Goal: Task Accomplishment & Management: Use online tool/utility

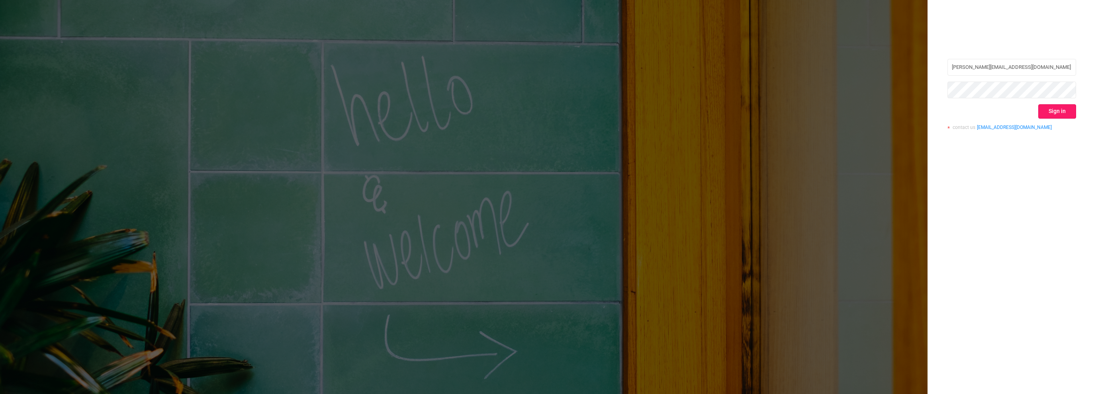
click at [1056, 114] on button "Sign in" at bounding box center [1057, 111] width 38 height 14
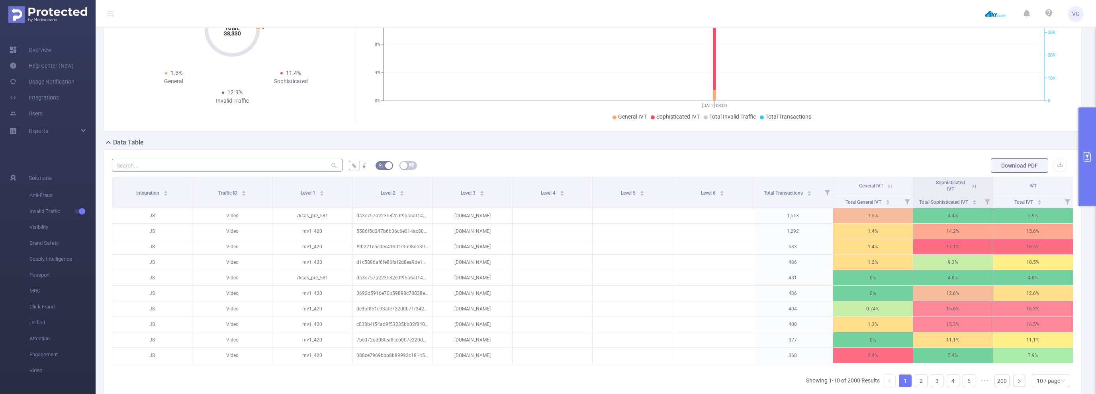
scroll to position [80, 0]
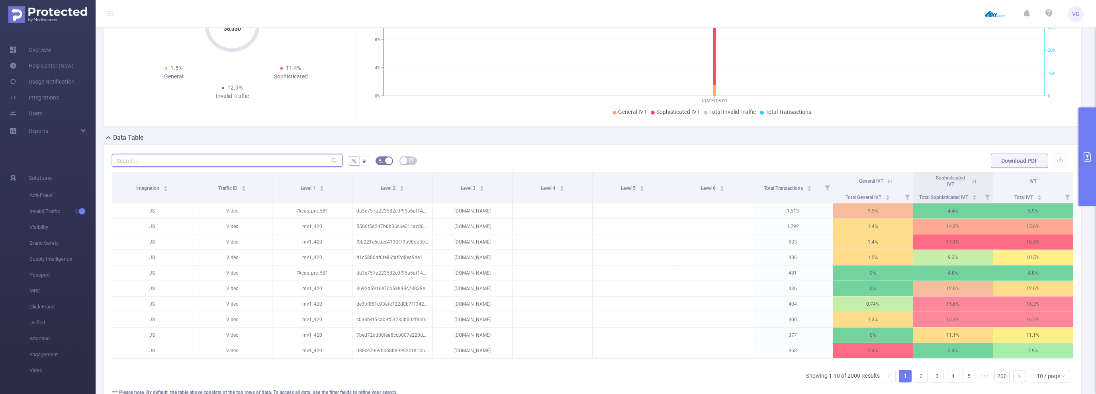
click at [263, 155] on input "text" at bounding box center [227, 160] width 231 height 13
paste input "[DOMAIN_NAME]"
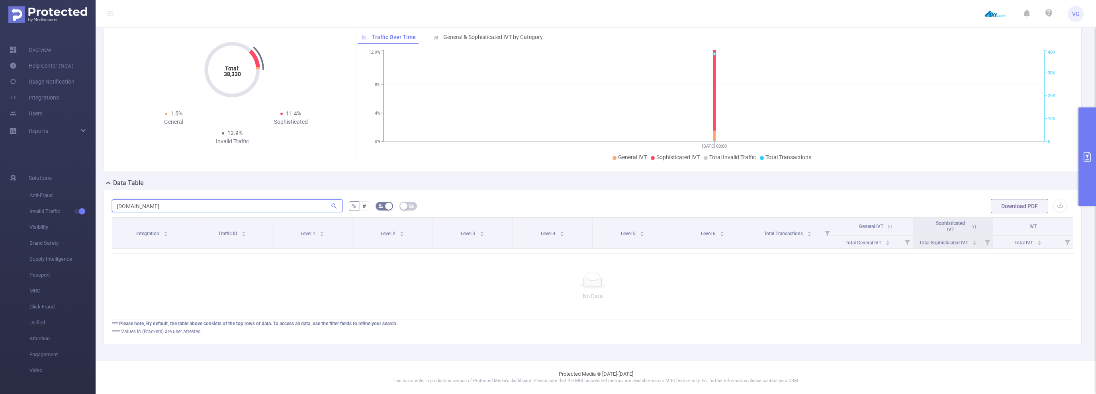
scroll to position [33, 0]
drag, startPoint x: 260, startPoint y: 206, endPoint x: 53, endPoint y: 195, distance: 207.4
click at [112, 202] on input "[DOMAIN_NAME]" at bounding box center [227, 208] width 231 height 13
click at [297, 210] on input "[DOMAIN_NAME]" at bounding box center [227, 208] width 231 height 13
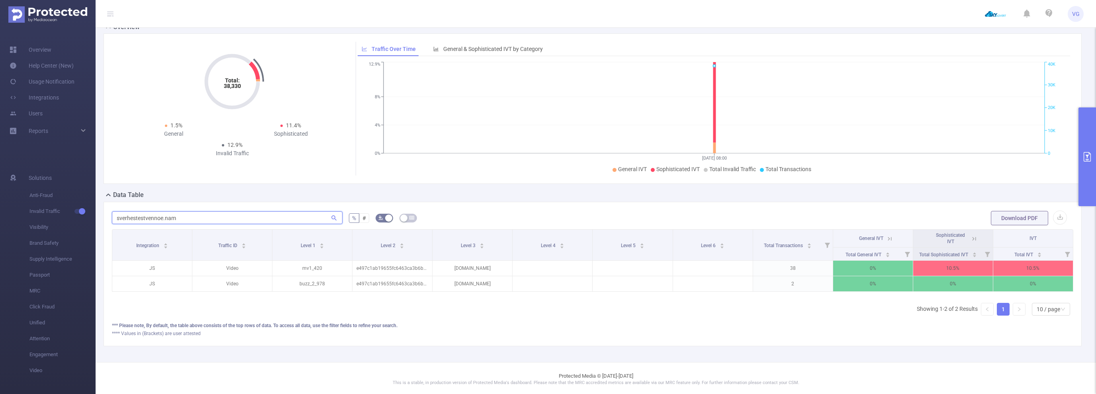
scroll to position [0, 2]
drag, startPoint x: 165, startPoint y: 212, endPoint x: 43, endPoint y: 200, distance: 122.6
click at [112, 212] on input "sverhestestvennoe.nam" at bounding box center [227, 218] width 231 height 13
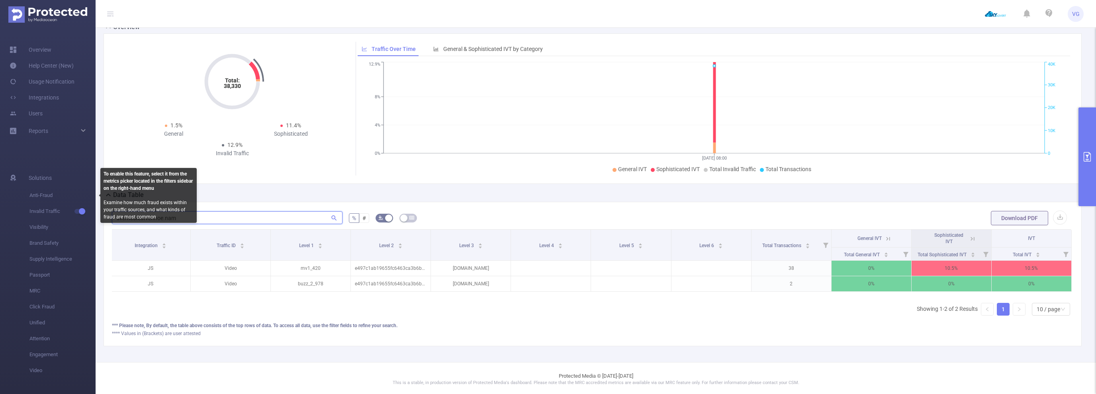
paste input "ru.grimm-serial.ru"
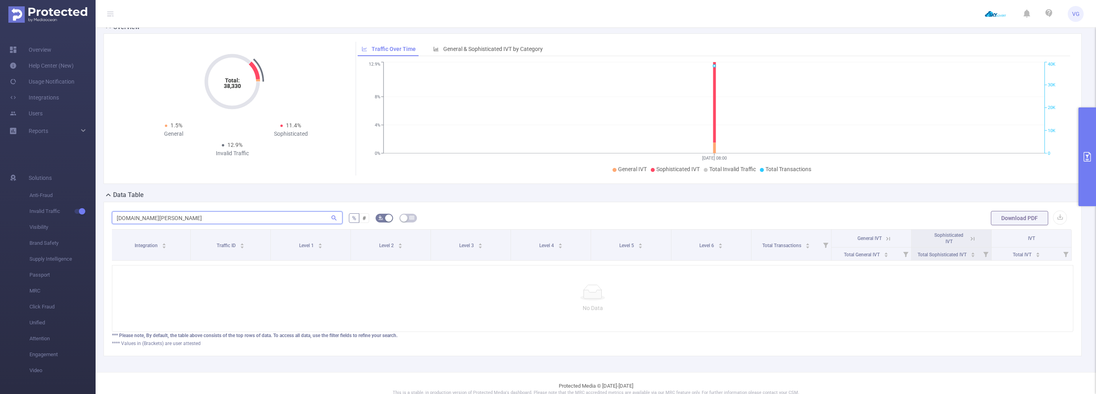
type input "ru.grimm-serial.ru"
click at [1095, 129] on button "primary" at bounding box center [1088, 157] width 18 height 99
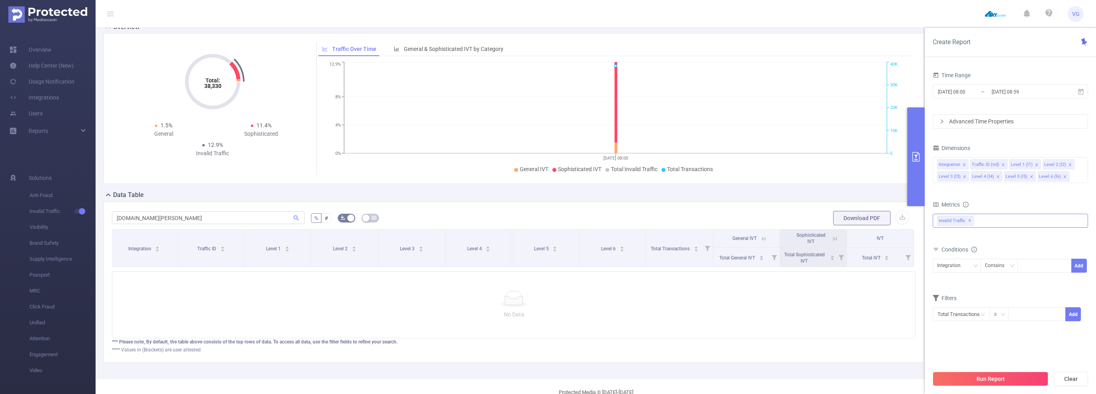
click at [986, 219] on div "Invalid Traffic ✕" at bounding box center [1010, 221] width 155 height 14
click at [960, 225] on strong "Anti-Fraud" at bounding box center [966, 224] width 27 height 6
click at [998, 176] on icon "icon: close" at bounding box center [998, 177] width 4 height 4
click at [996, 178] on icon "icon: close" at bounding box center [998, 177] width 4 height 4
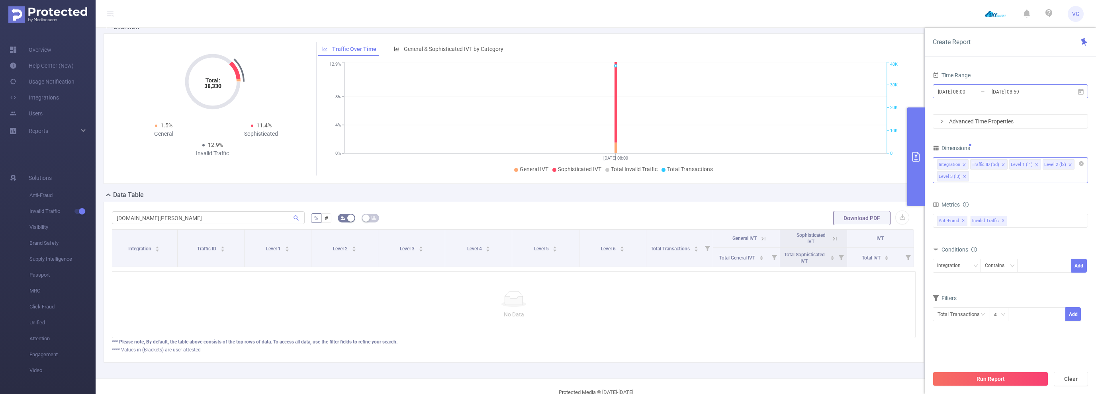
click at [994, 96] on input "[DATE] 08:59" at bounding box center [1023, 91] width 65 height 11
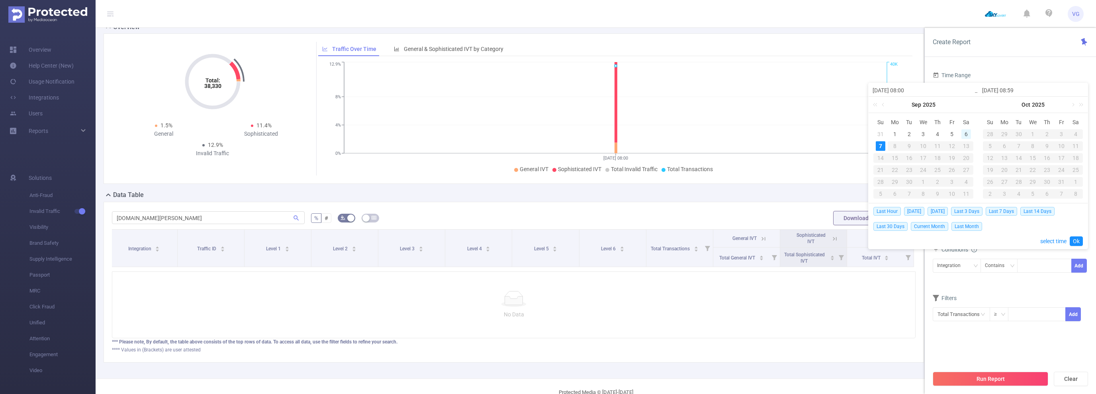
click at [967, 135] on div "6" at bounding box center [967, 134] width 10 height 10
type input "[DATE] 08:00"
type input "[DATE] 08:59"
type input "[DATE] 08:00"
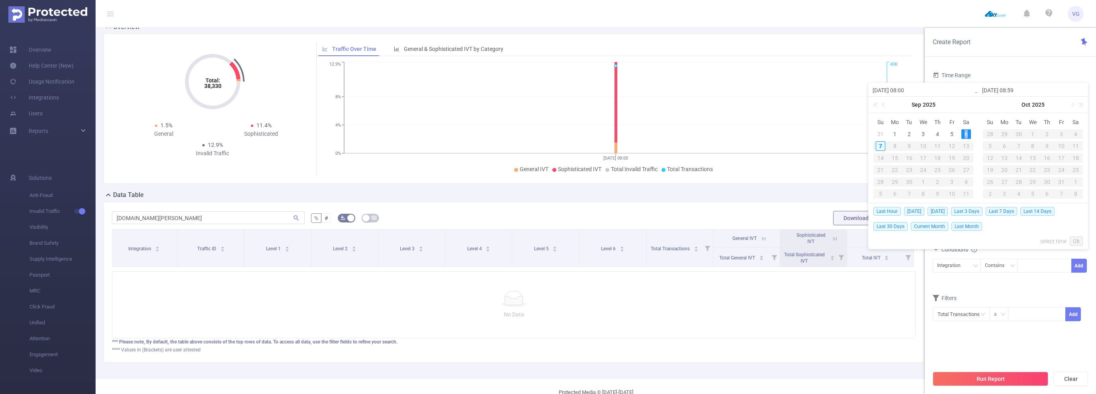
type input "[DATE] 08:59"
click at [1076, 240] on link "Ok" at bounding box center [1076, 242] width 13 height 10
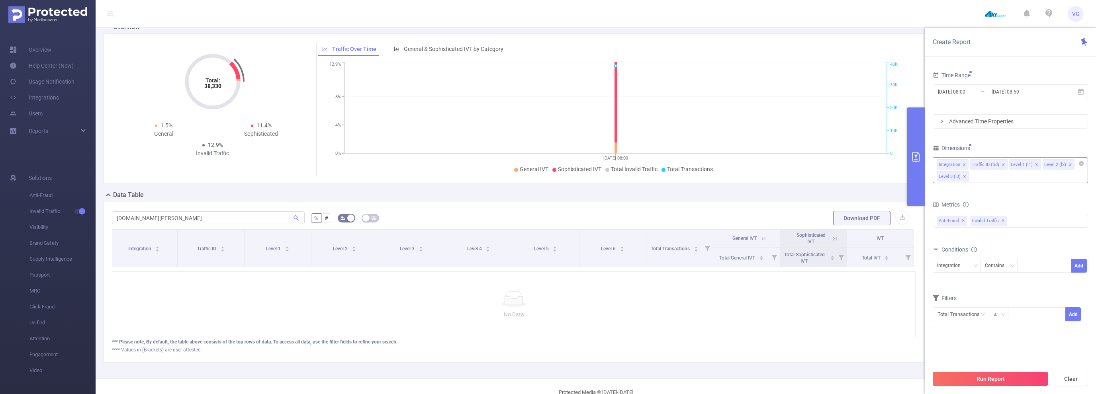
click at [979, 376] on button "Run Report" at bounding box center [991, 379] width 116 height 14
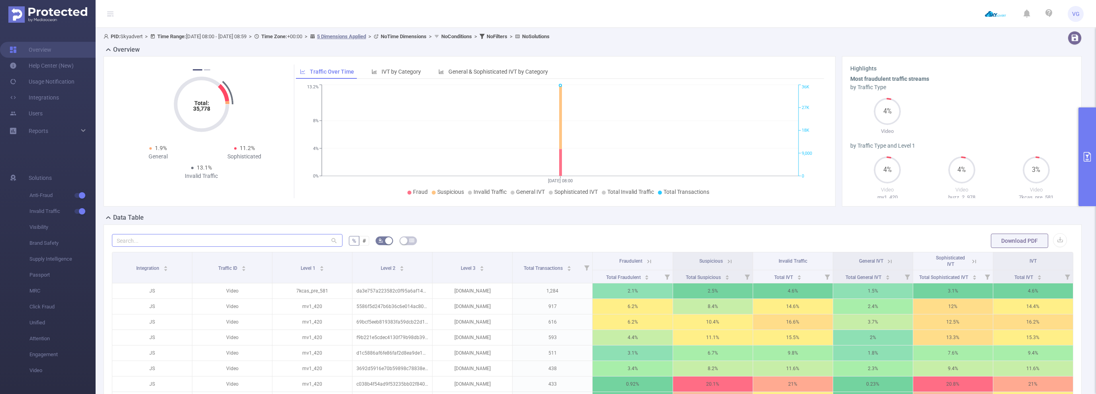
click at [281, 246] on div at bounding box center [227, 241] width 231 height 16
click at [276, 237] on input "text" at bounding box center [227, 240] width 231 height 13
paste input "ru.grimm-serial.ru"
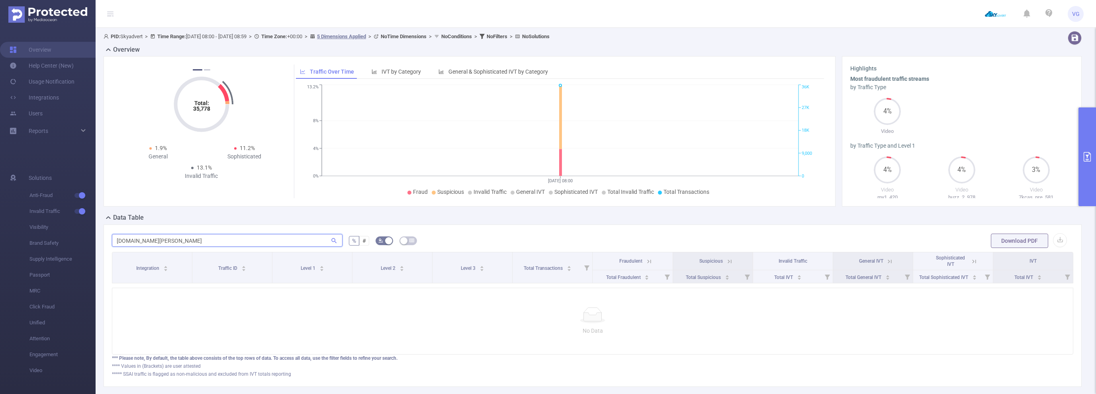
drag, startPoint x: 204, startPoint y: 242, endPoint x: 40, endPoint y: 233, distance: 164.8
click at [112, 234] on input "ru.grimm-serial.ru" at bounding box center [227, 240] width 231 height 13
paste input "[DOMAIN_NAME]"
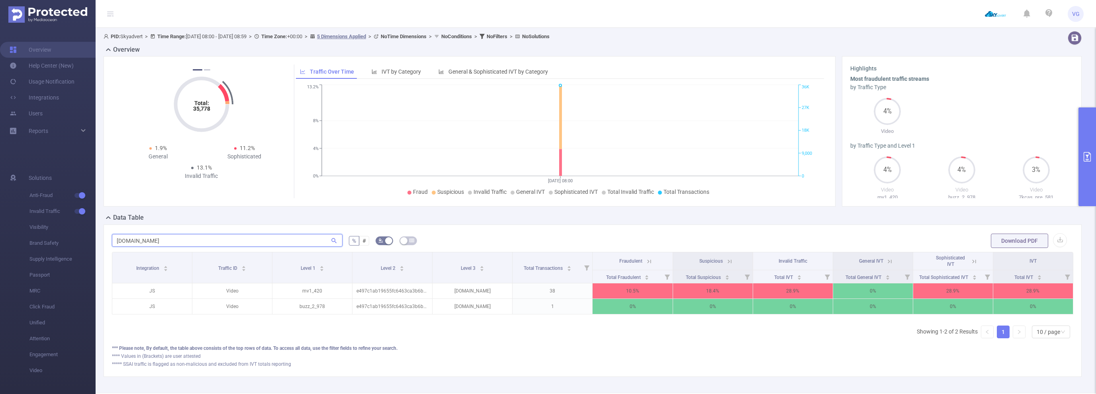
scroll to position [0, 2]
click at [971, 262] on icon at bounding box center [972, 261] width 7 height 7
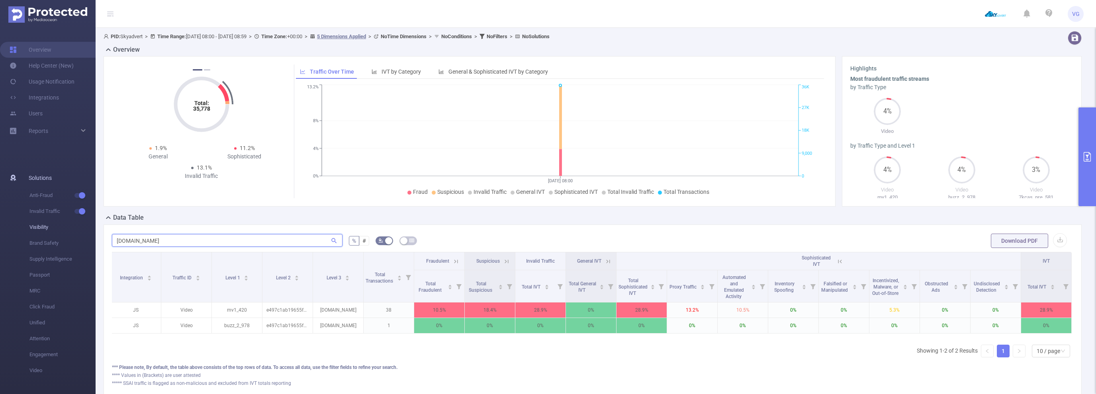
drag, startPoint x: 191, startPoint y: 241, endPoint x: 47, endPoint y: 233, distance: 144.4
click at [112, 234] on input "[DOMAIN_NAME]" at bounding box center [227, 240] width 231 height 13
paste input "walkingdeads.ru"
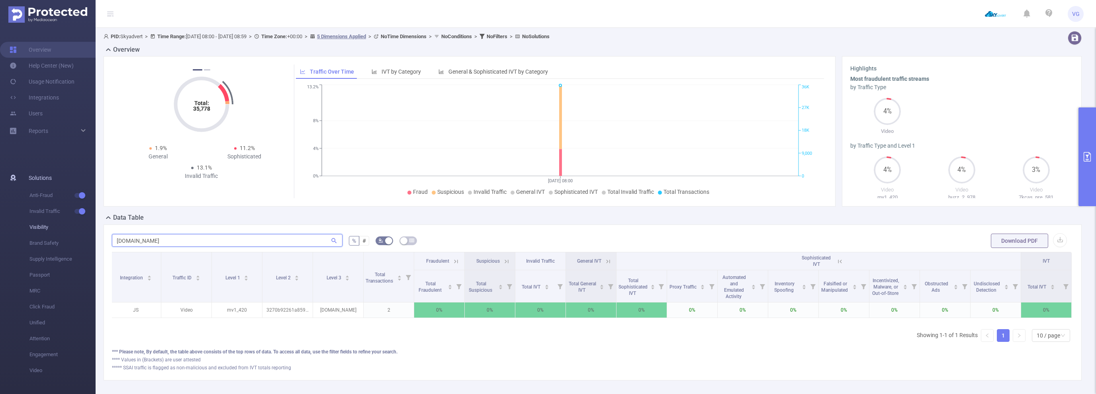
drag, startPoint x: 249, startPoint y: 240, endPoint x: 49, endPoint y: 229, distance: 199.9
click at [112, 234] on input "walkingdeads.ru" at bounding box center [227, 240] width 231 height 13
paste input "grimmonline"
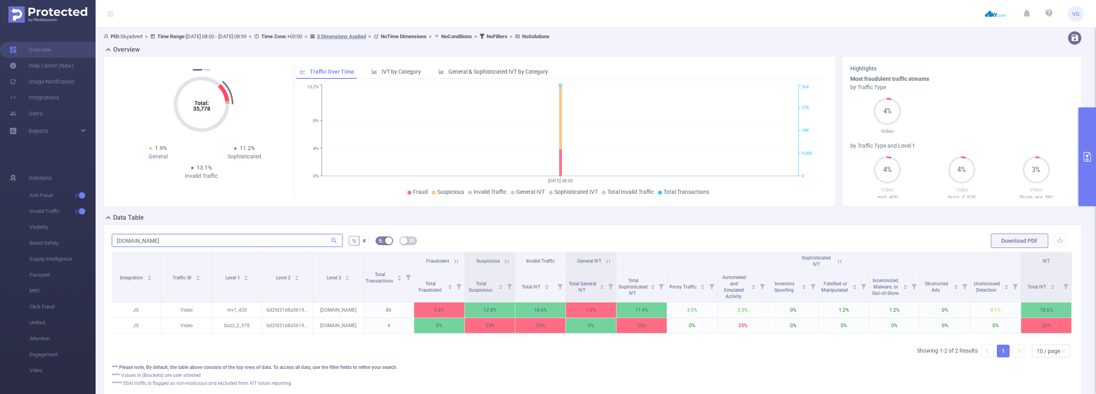
type input "[DOMAIN_NAME]"
click at [844, 259] on th "Sophisticated IVT" at bounding box center [819, 262] width 405 height 18
click at [837, 262] on icon at bounding box center [840, 261] width 7 height 7
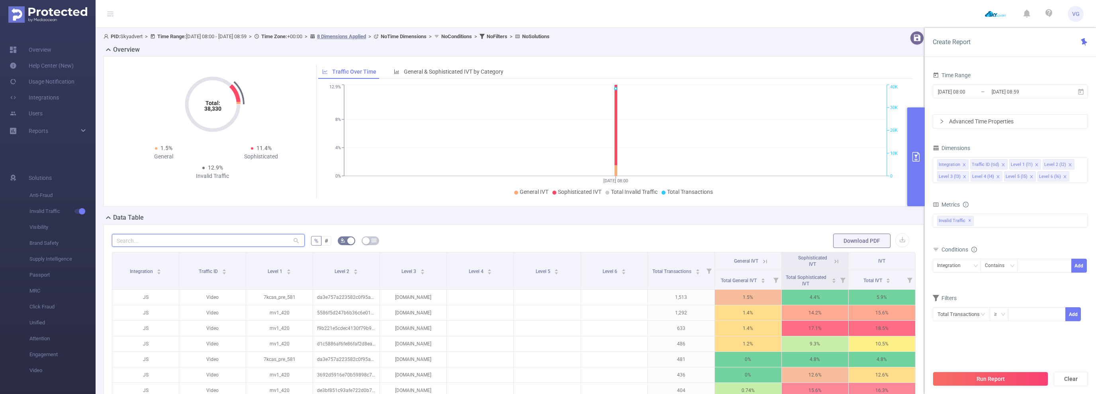
click at [244, 242] on input "text" at bounding box center [208, 240] width 193 height 13
paste input "[DOMAIN_NAME]"
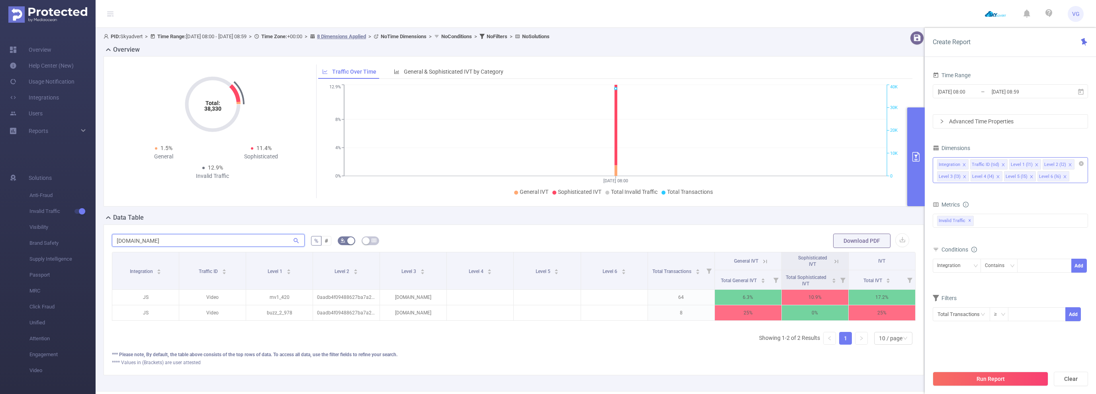
click at [994, 178] on li "Level 4 (l4)" at bounding box center [987, 176] width 32 height 10
type input "[DOMAIN_NAME]"
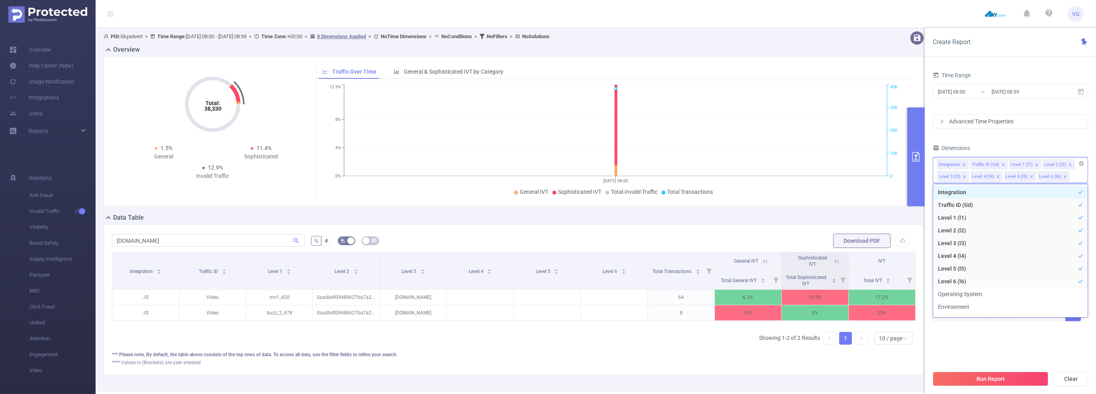
click at [998, 175] on icon "icon: close" at bounding box center [998, 177] width 4 height 4
click at [1030, 175] on icon "icon: close" at bounding box center [1032, 177] width 4 height 4
click at [998, 175] on icon "icon: close" at bounding box center [998, 177] width 4 height 4
click at [979, 92] on input "[DATE] 08:00" at bounding box center [969, 91] width 65 height 11
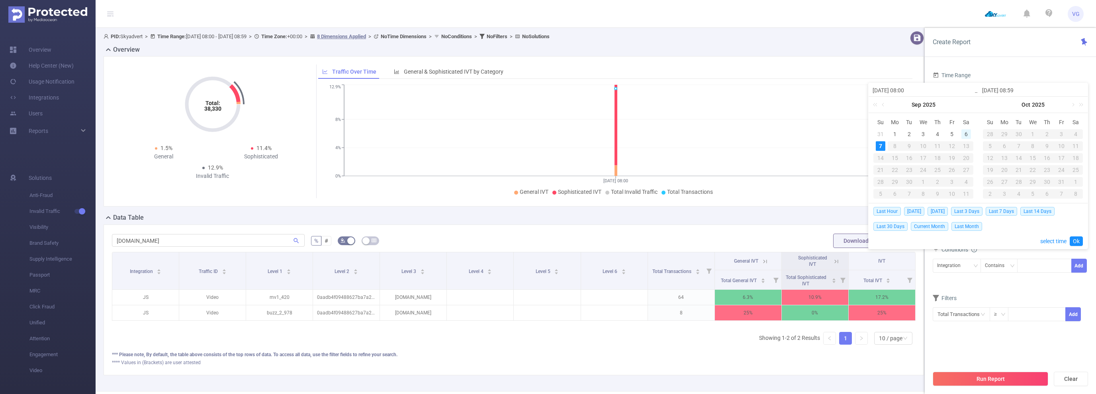
click at [966, 132] on div "6" at bounding box center [967, 134] width 10 height 10
type input "[DATE] 08:00"
type input "[DATE] 08:59"
type input "[DATE] 08:00"
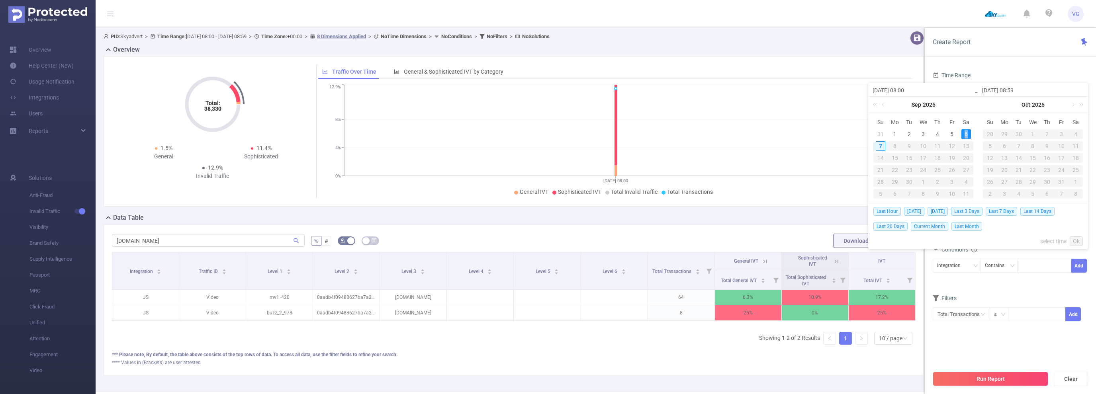
type input "[DATE] 08:59"
click at [1078, 239] on link "Ok" at bounding box center [1076, 242] width 13 height 10
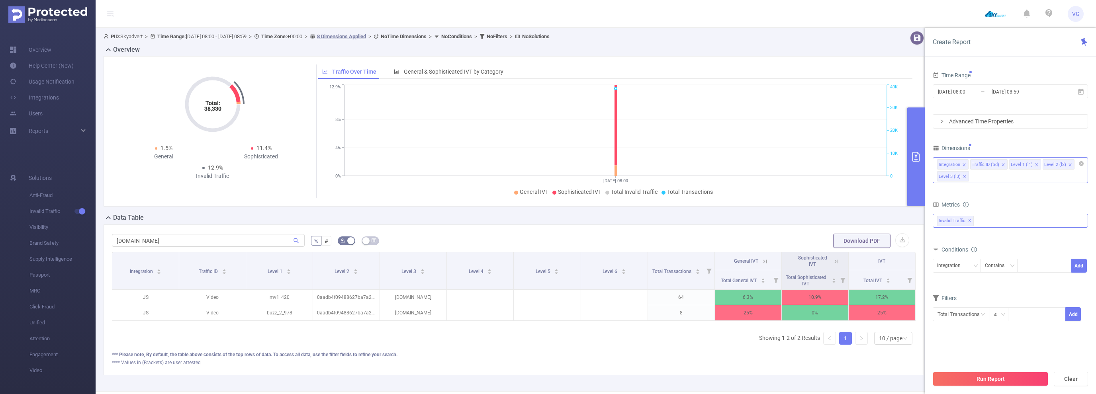
click at [979, 219] on div "Invalid Traffic ✕" at bounding box center [1010, 221] width 155 height 14
click at [956, 222] on strong "Anti-Fraud" at bounding box center [966, 224] width 27 height 6
click at [1001, 376] on button "Run Report" at bounding box center [991, 379] width 116 height 14
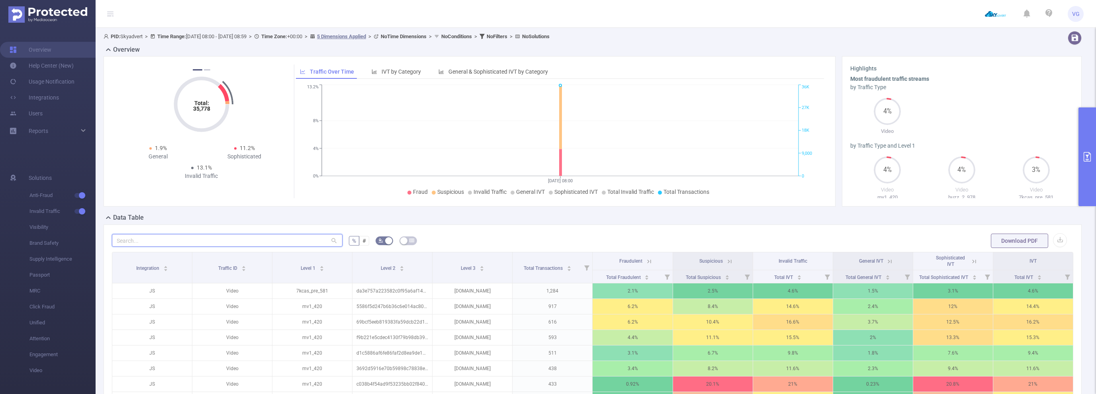
click at [220, 237] on input "text" at bounding box center [227, 240] width 231 height 13
paste input "[DOMAIN_NAME]"
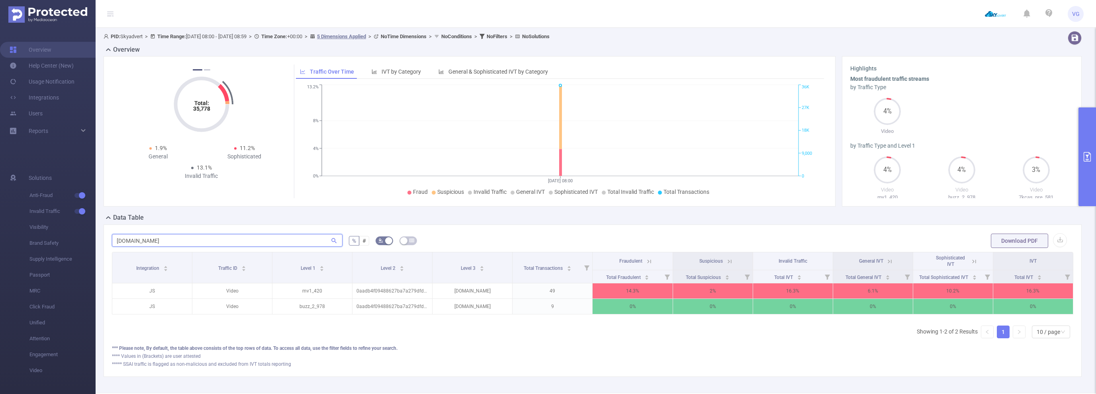
scroll to position [0, 2]
drag, startPoint x: 170, startPoint y: 239, endPoint x: 4, endPoint y: 229, distance: 166.5
click at [112, 234] on input "[DOMAIN_NAME]" at bounding box center [227, 240] width 231 height 13
paste input "[DOMAIN_NAME]"
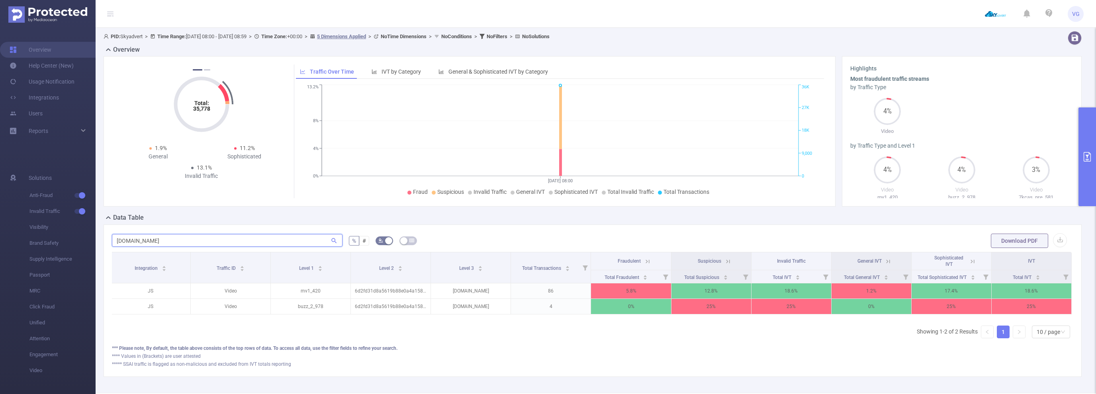
type input "[DOMAIN_NAME]"
click at [1095, 166] on button "primary" at bounding box center [1088, 157] width 18 height 99
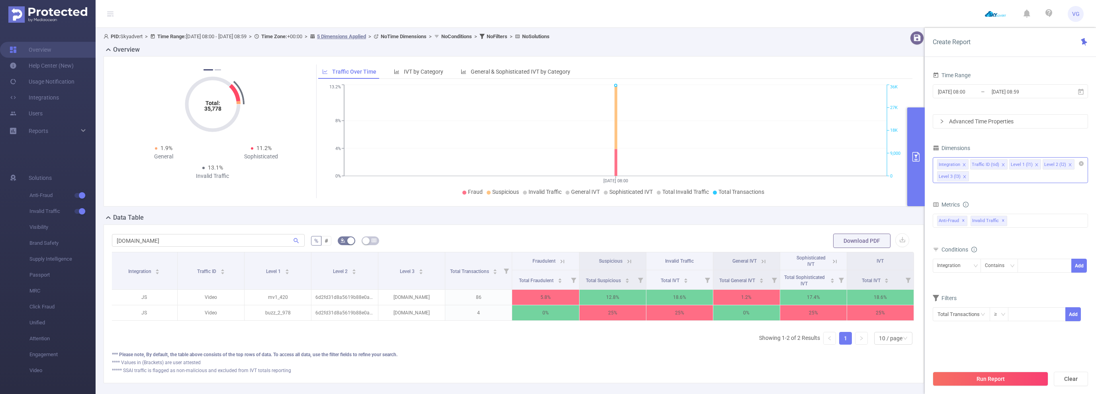
click at [1035, 163] on icon "icon: close" at bounding box center [1037, 165] width 4 height 4
click at [1001, 373] on button "Run Report" at bounding box center [991, 379] width 116 height 14
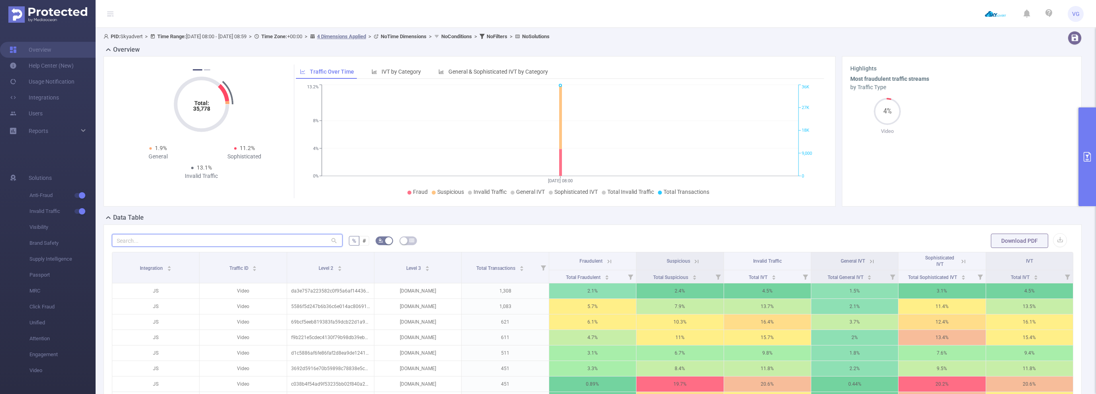
click at [248, 237] on input "text" at bounding box center [227, 240] width 231 height 13
paste input "[DOMAIN_NAME]"
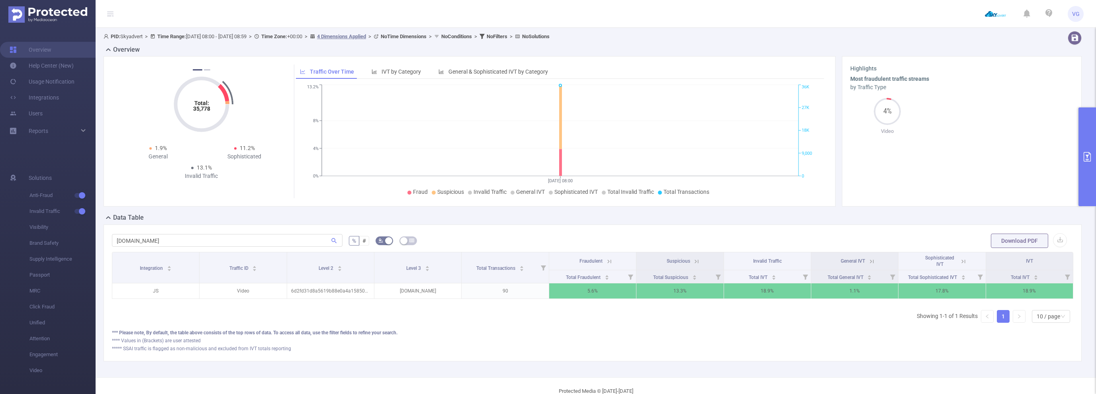
click at [963, 262] on icon at bounding box center [963, 261] width 7 height 7
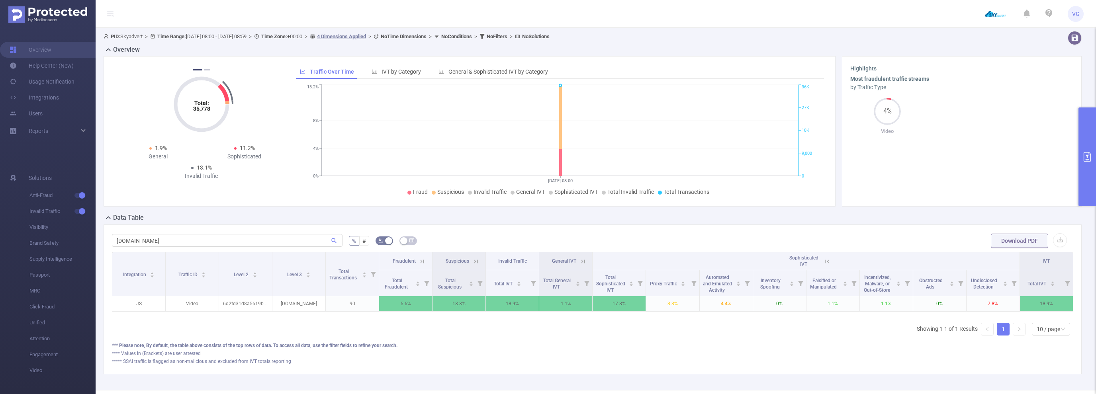
click at [828, 261] on icon at bounding box center [828, 262] width 4 height 4
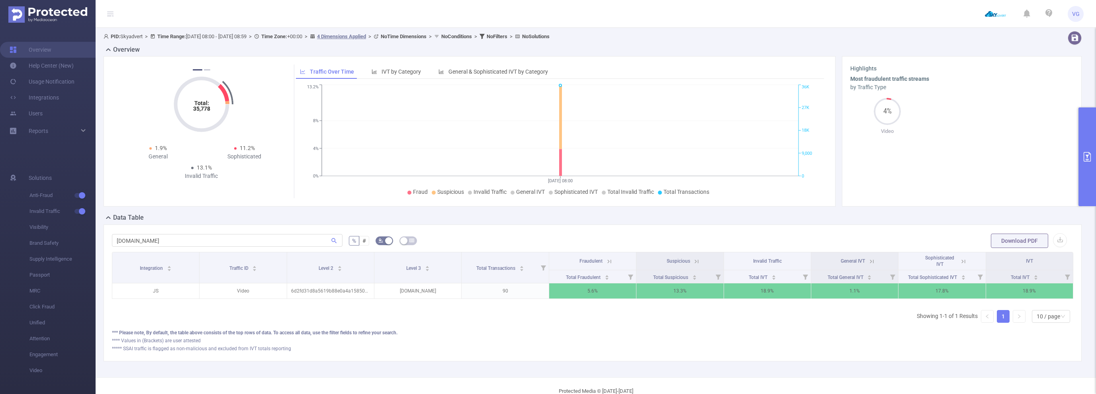
click at [698, 260] on icon at bounding box center [697, 262] width 4 height 4
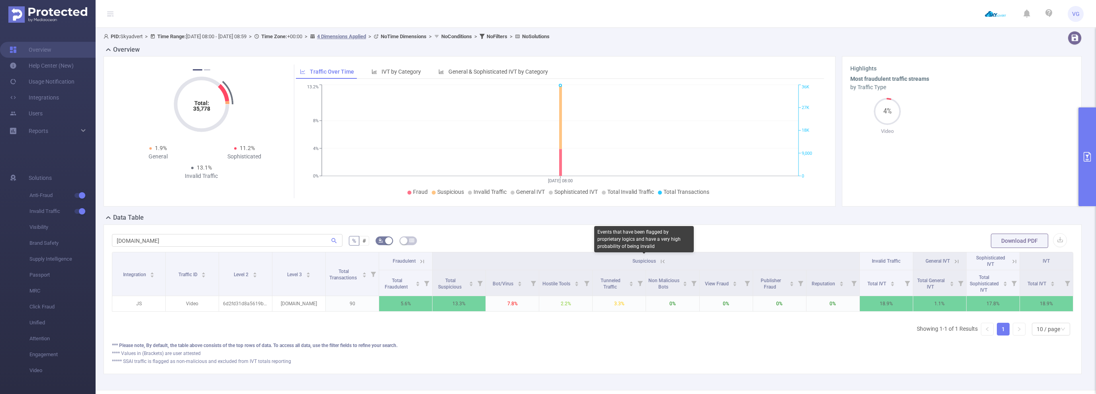
click at [655, 259] on span "Suspicious" at bounding box center [645, 262] width 24 height 6
click at [659, 263] on icon at bounding box center [662, 261] width 10 height 8
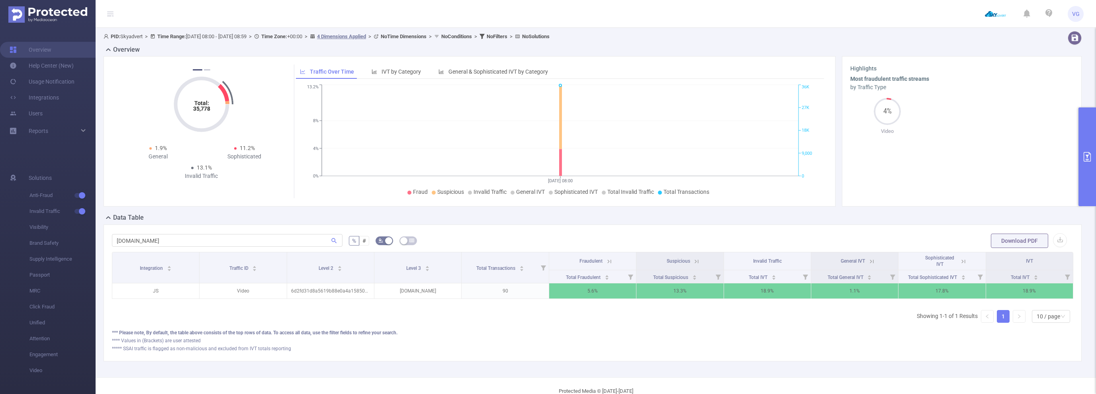
click at [1072, 159] on section "Most fraudulent traffic streams by Traffic Type 4% Video" at bounding box center [961, 136] width 223 height 123
click at [1088, 157] on icon "primary" at bounding box center [1088, 157] width 10 height 10
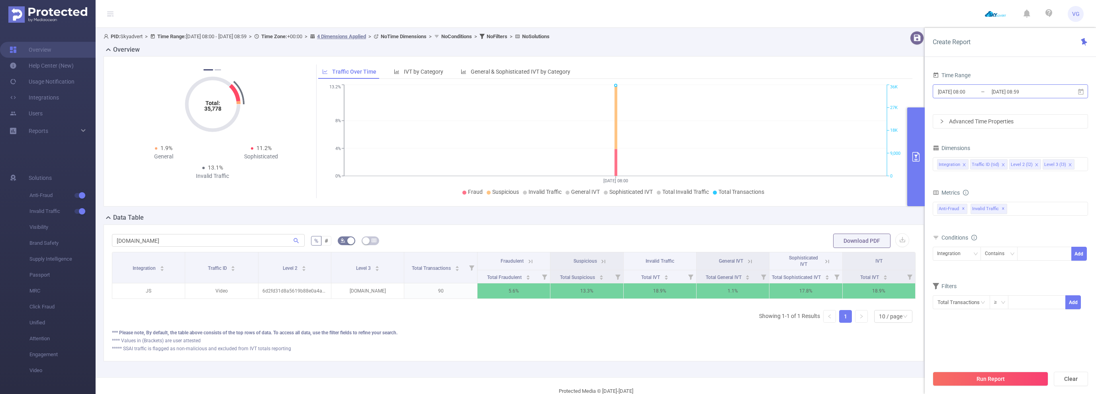
click at [964, 91] on input "[DATE] 08:00" at bounding box center [969, 91] width 65 height 11
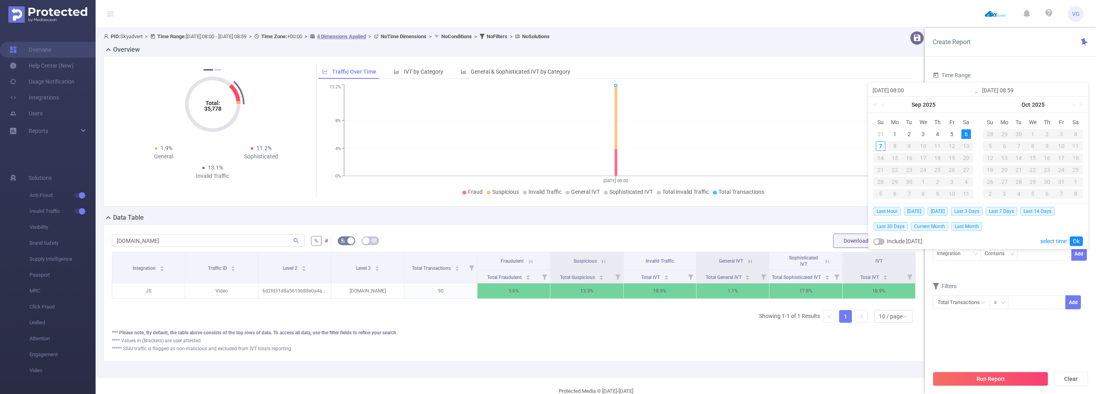
click at [986, 340] on section "Time Range [DATE] 08:00 _ [DATE] 08:59 Advanced Time Properties Dimensions Inte…" at bounding box center [1010, 218] width 155 height 297
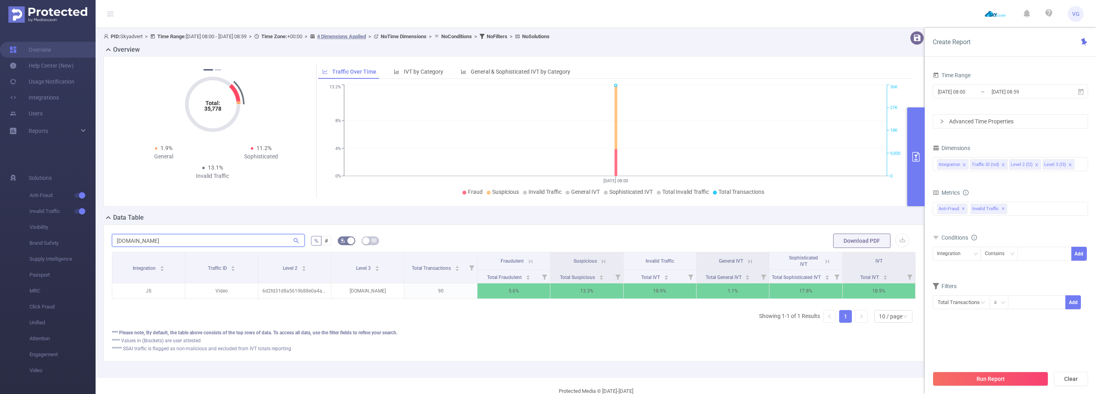
drag, startPoint x: 213, startPoint y: 241, endPoint x: 0, endPoint y: 219, distance: 214.2
click at [112, 234] on input "[DOMAIN_NAME]" at bounding box center [208, 240] width 193 height 13
paste input "[DOMAIN_NAME]"
type input "[DOMAIN_NAME]"
click at [1073, 378] on button "Clear" at bounding box center [1071, 379] width 34 height 14
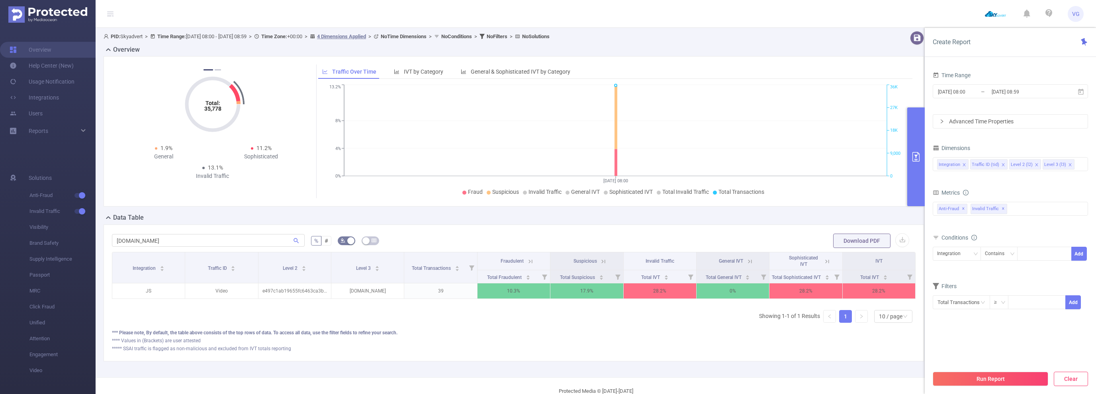
type input "[DATE] 08:00"
type input "[DATE] 08:59"
click at [1067, 378] on button "Clear" at bounding box center [1071, 379] width 34 height 14
click at [740, 359] on div "[DOMAIN_NAME] % # Download PDF Integration Traffic ID Level 2 Level 3 Total Tra…" at bounding box center [514, 293] width 821 height 137
click at [794, 345] on div "***** SSAI traffic is flagged as non-malicious and excluded from IVT totals rep…" at bounding box center [514, 348] width 804 height 7
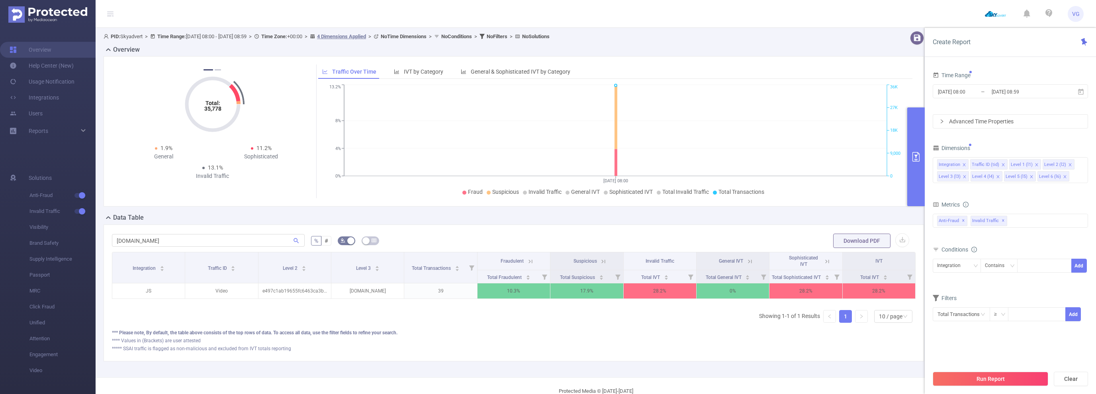
drag, startPoint x: 820, startPoint y: 373, endPoint x: 815, endPoint y: 362, distance: 12.1
click at [819, 373] on div "PID: Skyadvert > Time Range: [DATE] 08:00 - [DATE] 08:59 > Time Zone: +00:00 > …" at bounding box center [517, 203] width 843 height 350
click at [917, 164] on button "primary" at bounding box center [916, 157] width 18 height 99
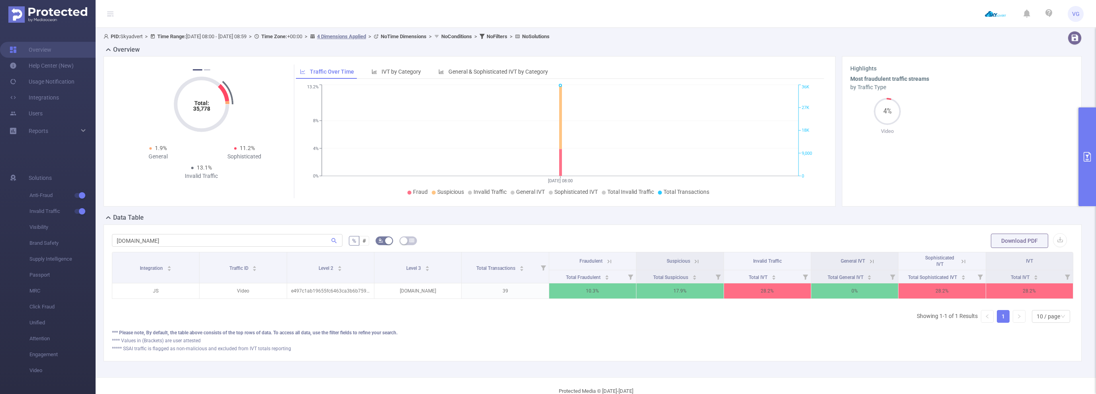
click at [963, 261] on icon at bounding box center [964, 262] width 4 height 4
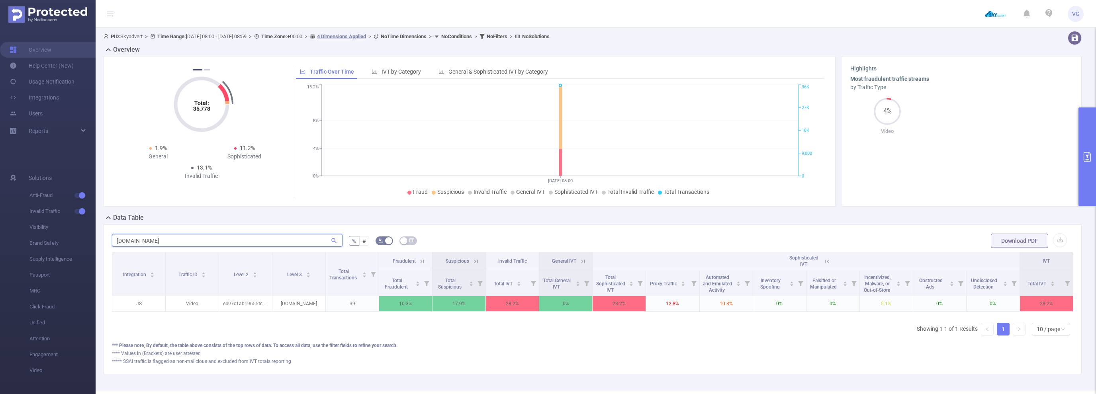
drag, startPoint x: 146, startPoint y: 227, endPoint x: 66, endPoint y: 223, distance: 80.1
click at [112, 234] on input "[DOMAIN_NAME]" at bounding box center [227, 240] width 231 height 13
paste input "[DOMAIN_NAME]"
type input "[DOMAIN_NAME]"
